Goal: Find specific page/section: Find specific page/section

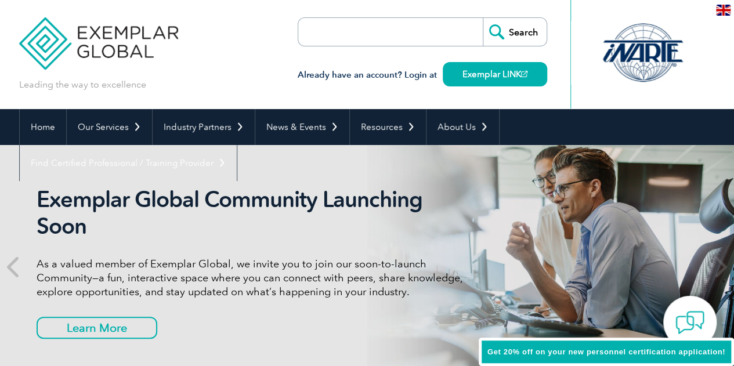
click at [129, 230] on h2 "Exemplar Global Community Launching Soon" at bounding box center [254, 212] width 435 height 53
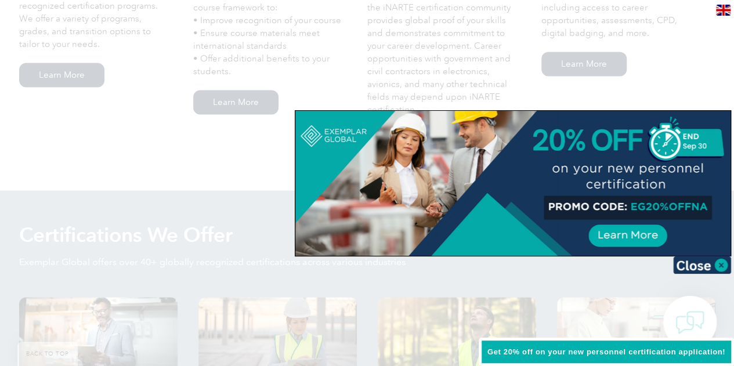
scroll to position [1008, 0]
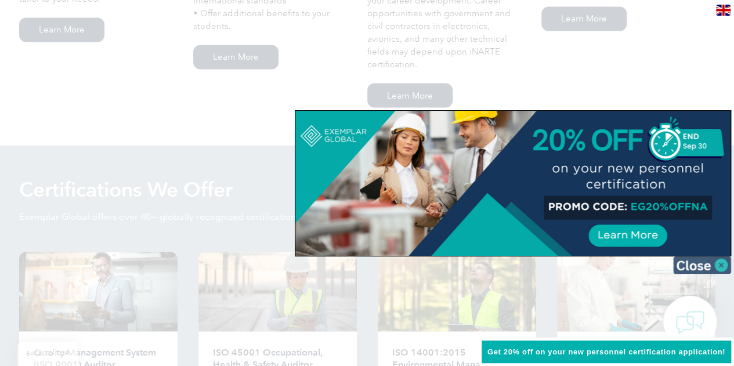
click at [718, 260] on img at bounding box center [702, 265] width 58 height 17
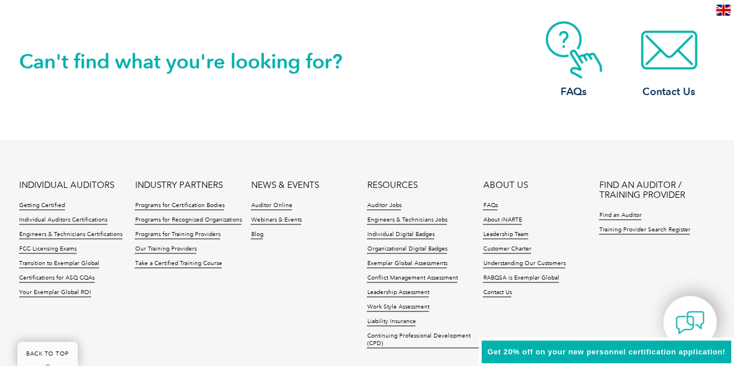
scroll to position [2730, 0]
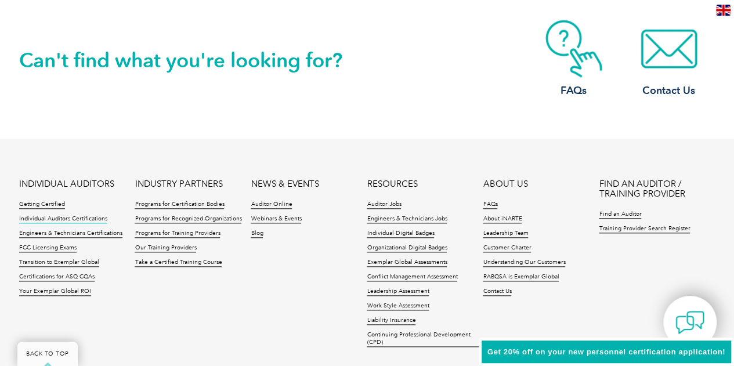
click at [37, 218] on link "Individual Auditors Certifications" at bounding box center [63, 219] width 88 height 8
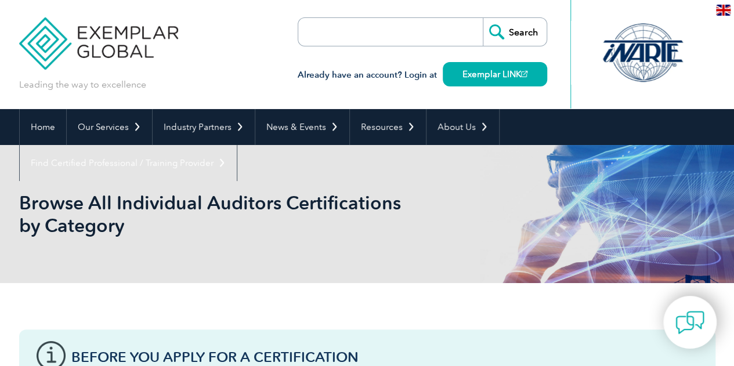
click at [210, 293] on div "Before You Apply For a Certification Download the “Certification Requirements” …" at bounding box center [367, 294] width 696 height 23
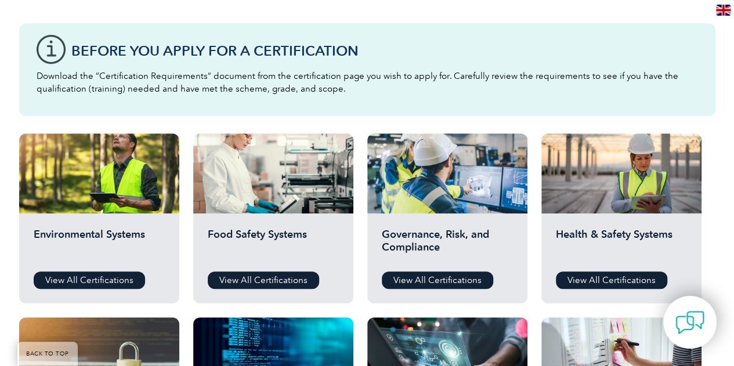
scroll to position [320, 0]
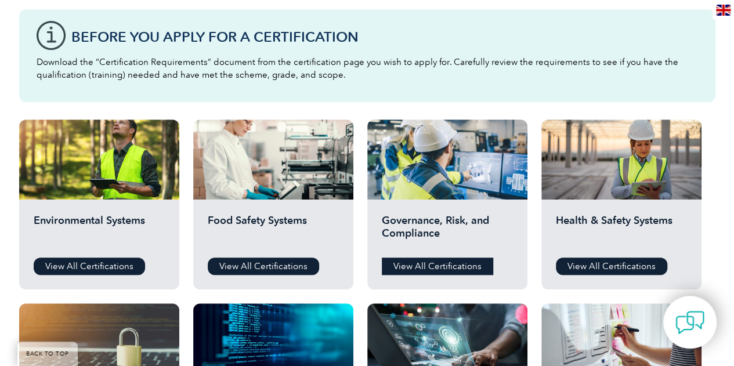
click at [441, 265] on link "View All Certifications" at bounding box center [437, 266] width 111 height 17
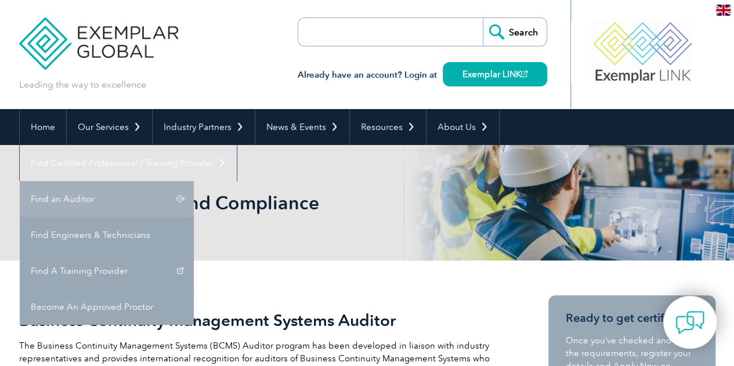
click at [194, 181] on link "Find an Auditor" at bounding box center [107, 199] width 174 height 36
